Goal: Transaction & Acquisition: Purchase product/service

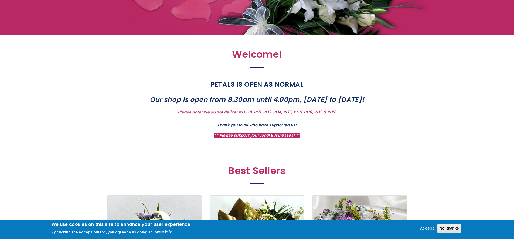
scroll to position [15, 0]
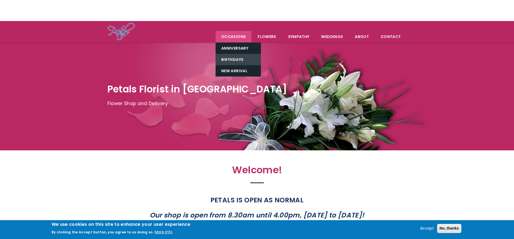
click at [235, 58] on link "Birthdays" at bounding box center [237, 59] width 45 height 11
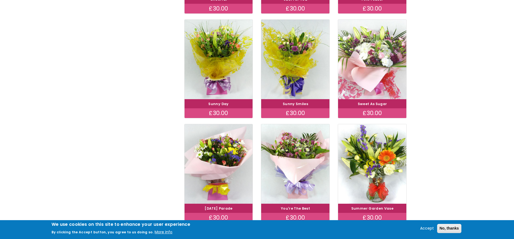
scroll to position [303, 0]
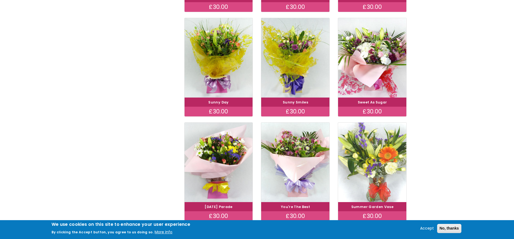
click at [367, 147] on img at bounding box center [372, 162] width 77 height 89
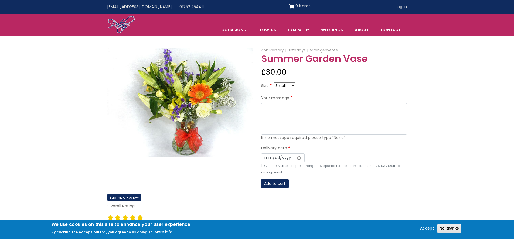
click at [282, 86] on select "Small Medium Large" at bounding box center [284, 86] width 21 height 6
select select "9"
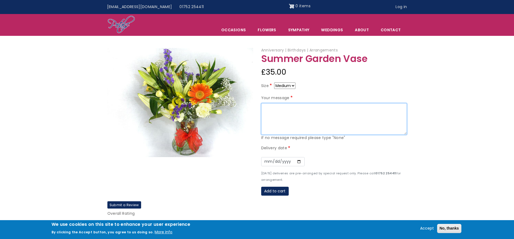
click at [275, 112] on textarea "Your message" at bounding box center [334, 119] width 146 height 32
type textarea "G"
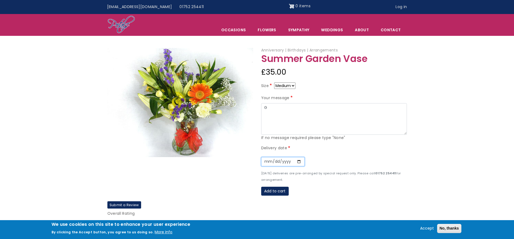
click at [296, 163] on input "Date" at bounding box center [282, 161] width 43 height 9
type input "2025-09-24"
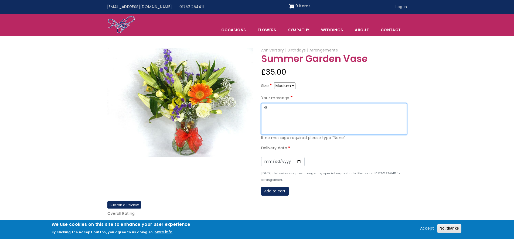
click at [274, 105] on textarea "G" at bounding box center [334, 119] width 146 height 32
type textarea "Stort jättegrattis på 50-årsdagen! Kram från Elin & Erik"
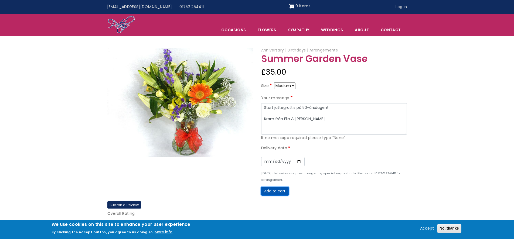
click at [270, 191] on button "Add to cart" at bounding box center [275, 191] width 28 height 9
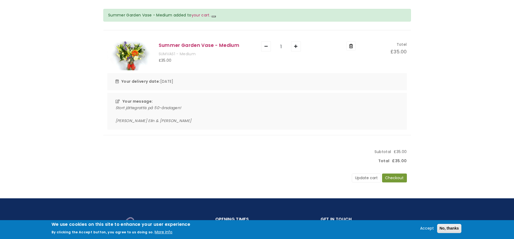
scroll to position [61, 0]
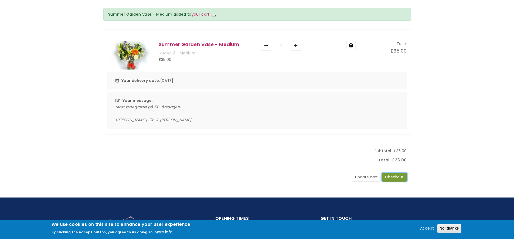
click at [393, 179] on button "Checkout" at bounding box center [394, 177] width 25 height 9
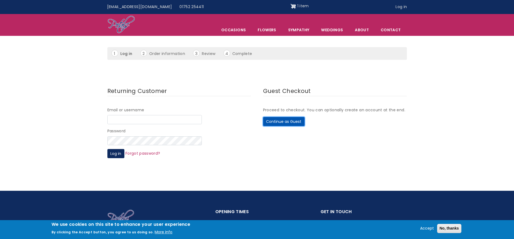
click at [276, 123] on button "Continue as Guest" at bounding box center [284, 121] width 42 height 9
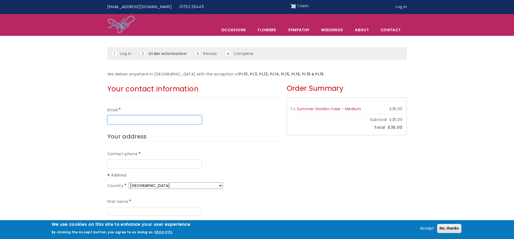
click at [112, 120] on input "Email" at bounding box center [154, 119] width 94 height 9
type input "e.forsstrom@gmail.com"
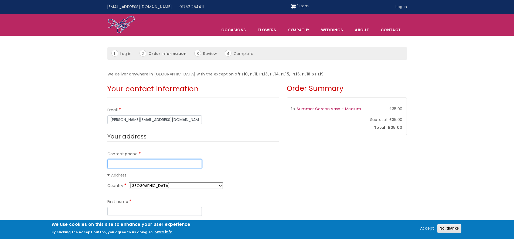
click at [130, 160] on input "Contact phone" at bounding box center [154, 163] width 94 height 9
type input "93009803"
click at [169, 187] on select "Afghanistan Åland Islands Albania Algeria American Samoa Andorra Angola Anguill…" at bounding box center [176, 186] width 94 height 6
select select "NO"
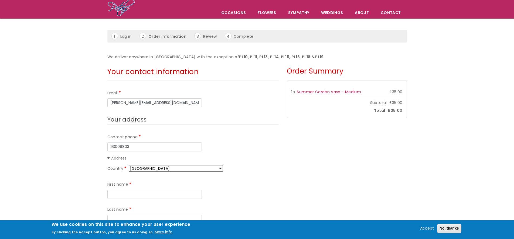
scroll to position [40, 0]
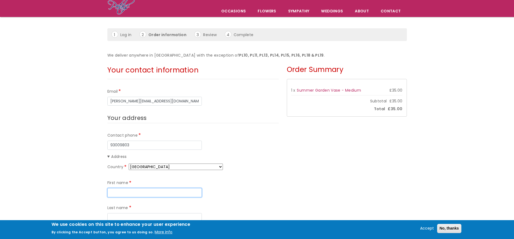
click at [118, 193] on input "First name" at bounding box center [154, 192] width 94 height 9
type input "Erik"
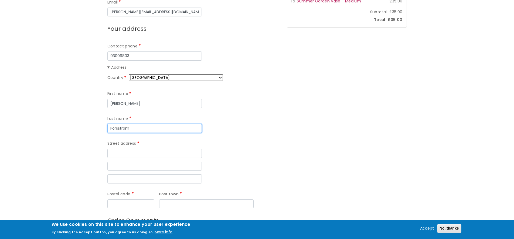
scroll to position [128, 0]
type input "Forsstrom"
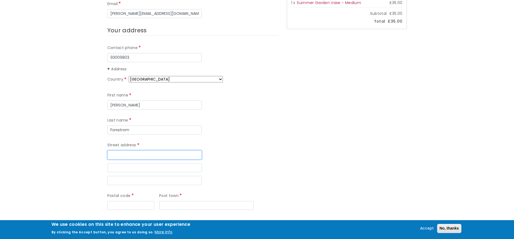
click at [131, 150] on input "Street address" at bounding box center [154, 154] width 94 height 9
type input "Hammerfestgata 10"
type input "0565"
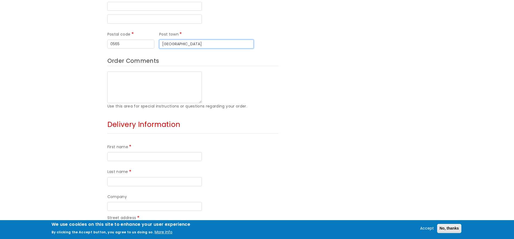
scroll to position [290, 0]
type input "Oslo"
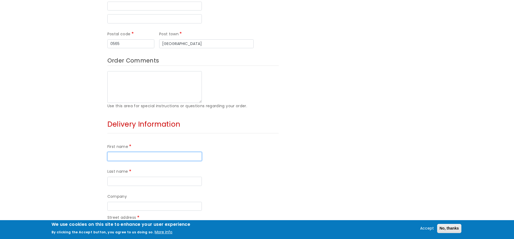
click at [114, 152] on input "First name" at bounding box center [154, 156] width 94 height 9
type input "Anna"
type input "Forsström"
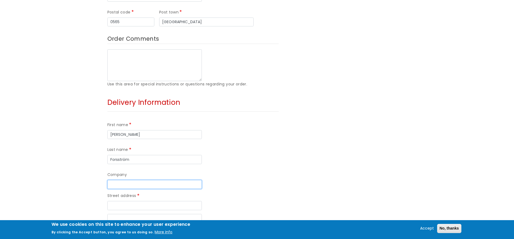
scroll to position [317, 0]
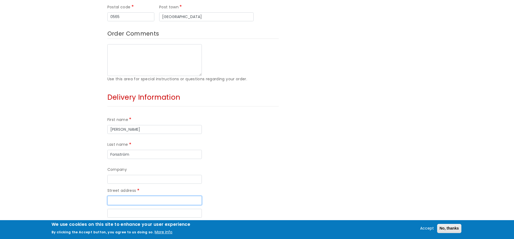
click at [112, 196] on input "Street address" at bounding box center [154, 200] width 94 height 9
paste input "10 Carlton Terrace"
type input "10 Carlton Terrace"
paste input "Eldad Hill"
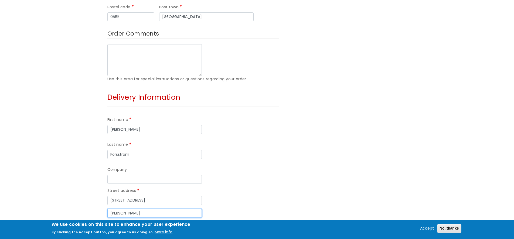
type input "Eldad Hill"
paste input "Plymouth"
type input "Plymouth"
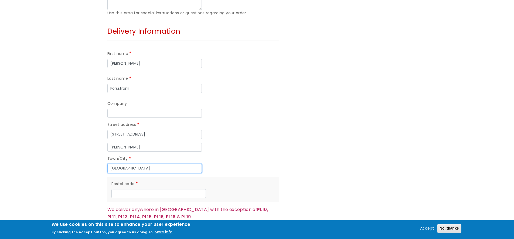
scroll to position [384, 0]
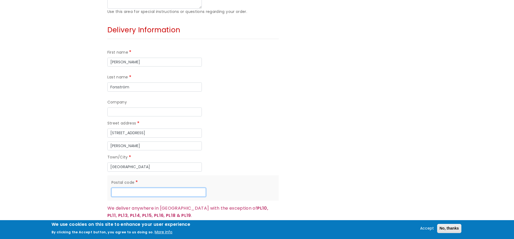
click at [127, 188] on input "Postal code" at bounding box center [158, 192] width 94 height 9
paste input "PL1 5EA"
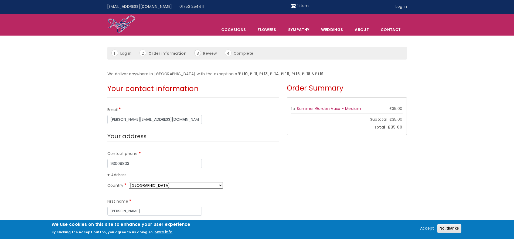
scroll to position [0, 0]
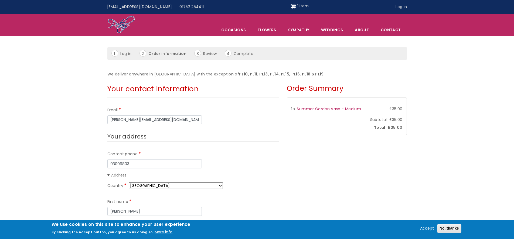
type input "PL1 5EA"
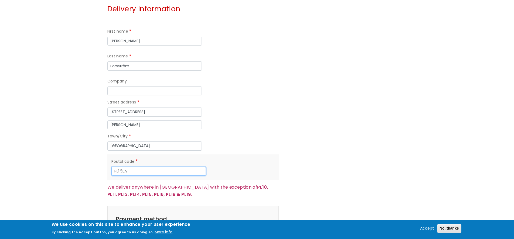
scroll to position [411, 0]
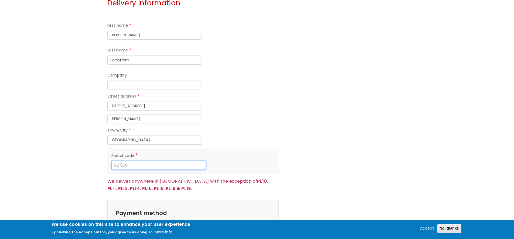
click at [138, 161] on input "PL1 5EA" at bounding box center [158, 165] width 94 height 9
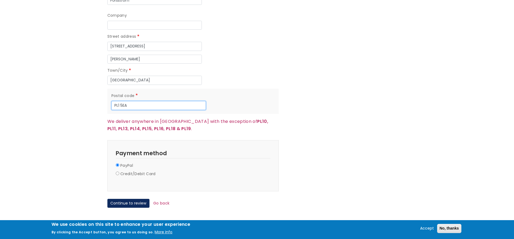
scroll to position [472, 0]
click at [120, 198] on button "Continue to review" at bounding box center [128, 202] width 42 height 9
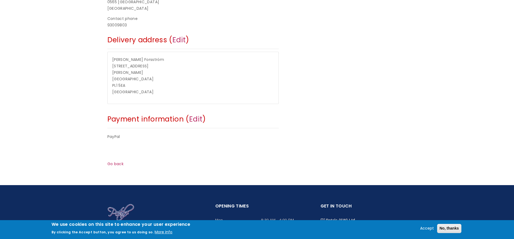
scroll to position [189, 0]
